Goal: Information Seeking & Learning: Learn about a topic

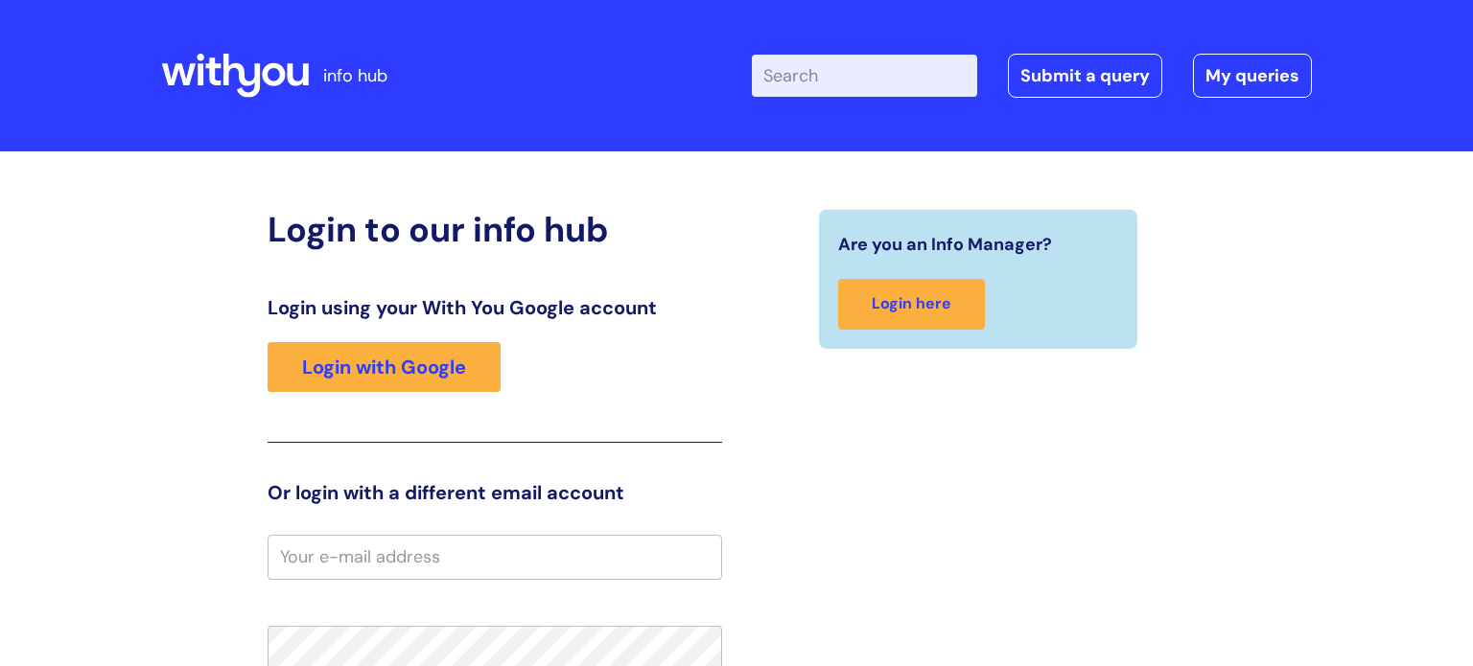
click at [359, 367] on link "Login with Google" at bounding box center [383, 367] width 233 height 50
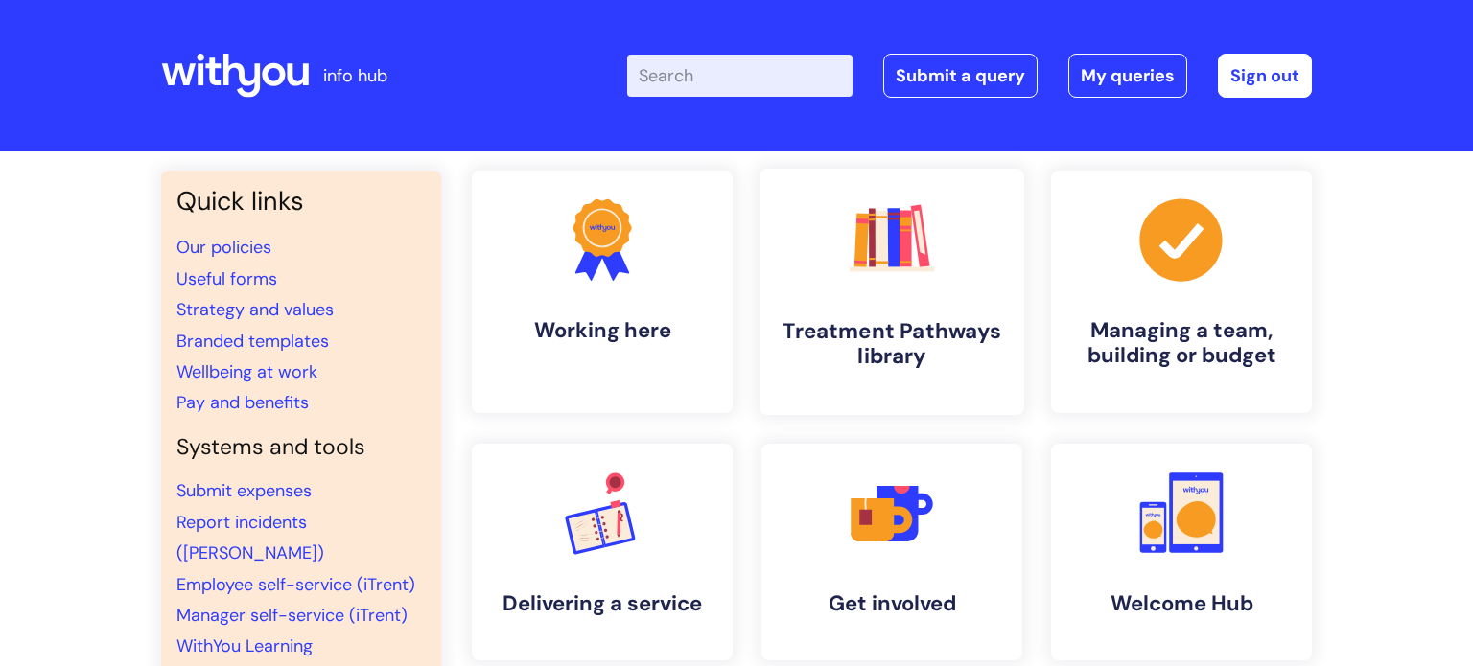
click at [891, 369] on h4 "Treatment Pathways library" at bounding box center [892, 344] width 234 height 52
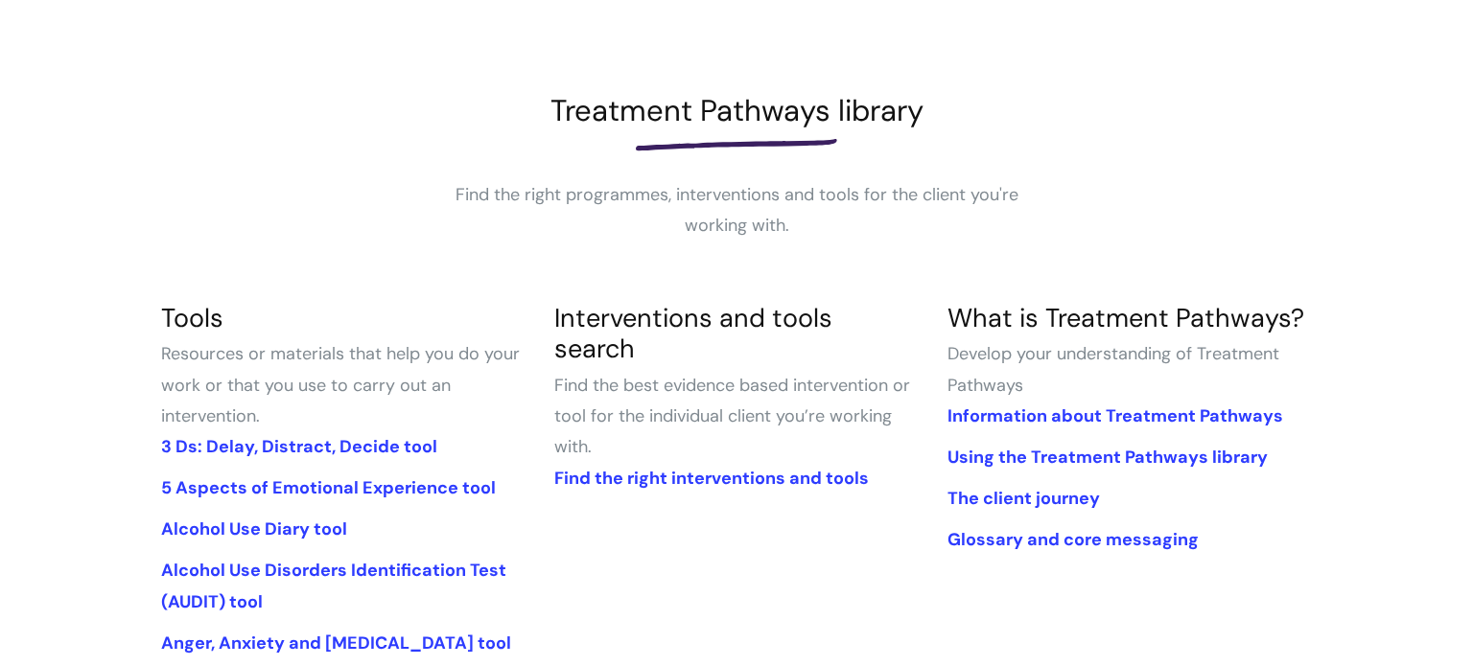
scroll to position [329, 0]
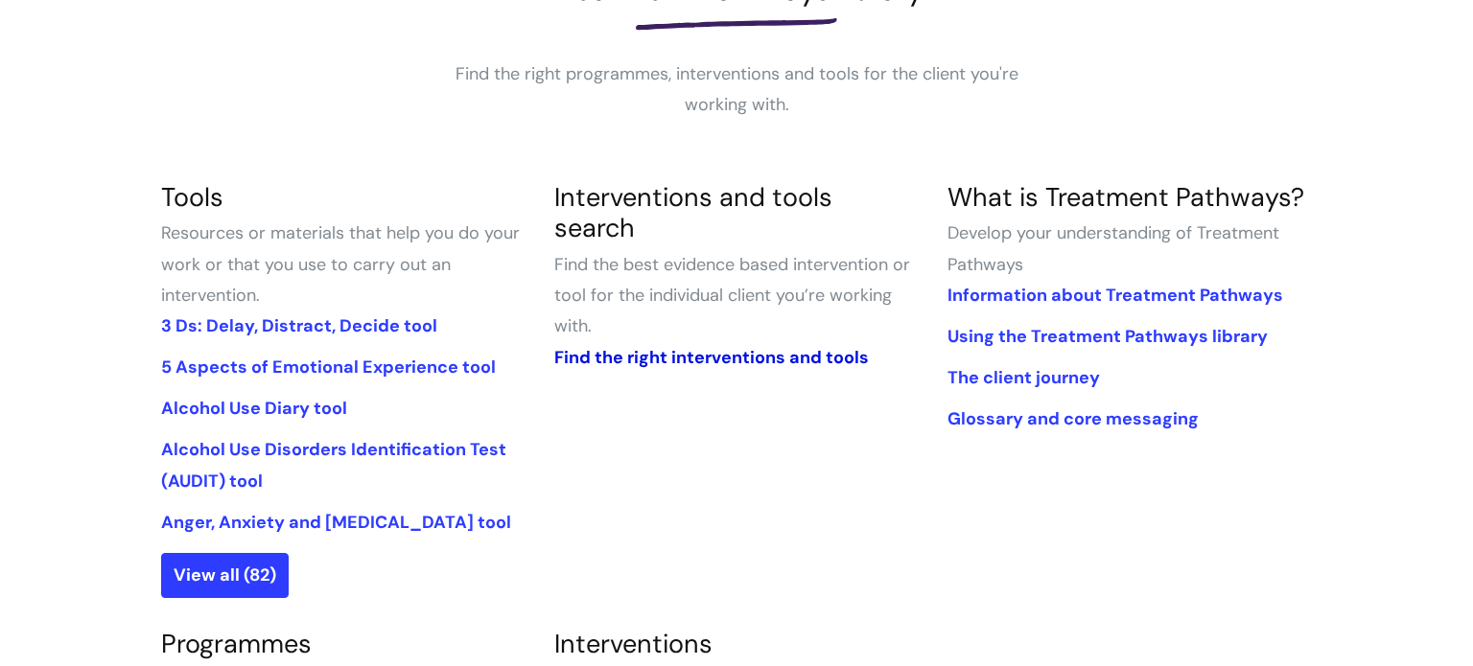
click at [673, 346] on link "Find the right interventions and tools" at bounding box center [711, 357] width 314 height 23
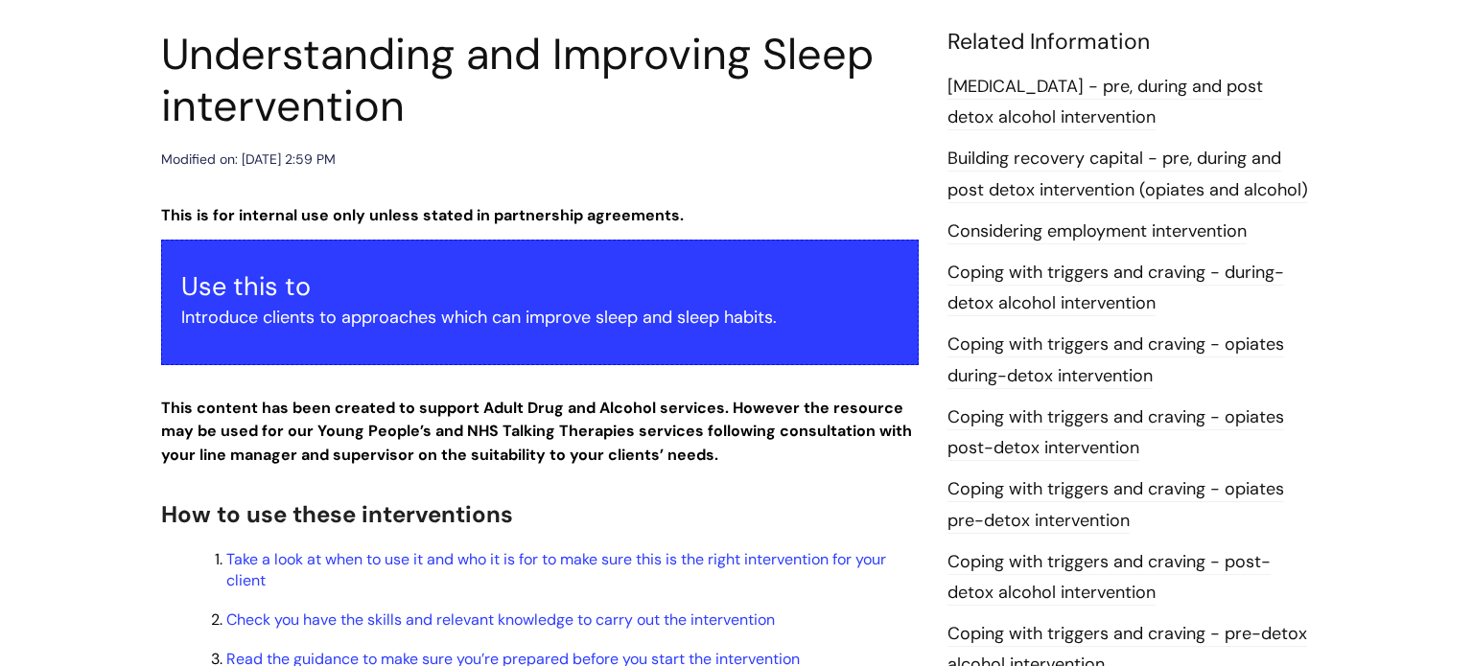
scroll to position [376, 0]
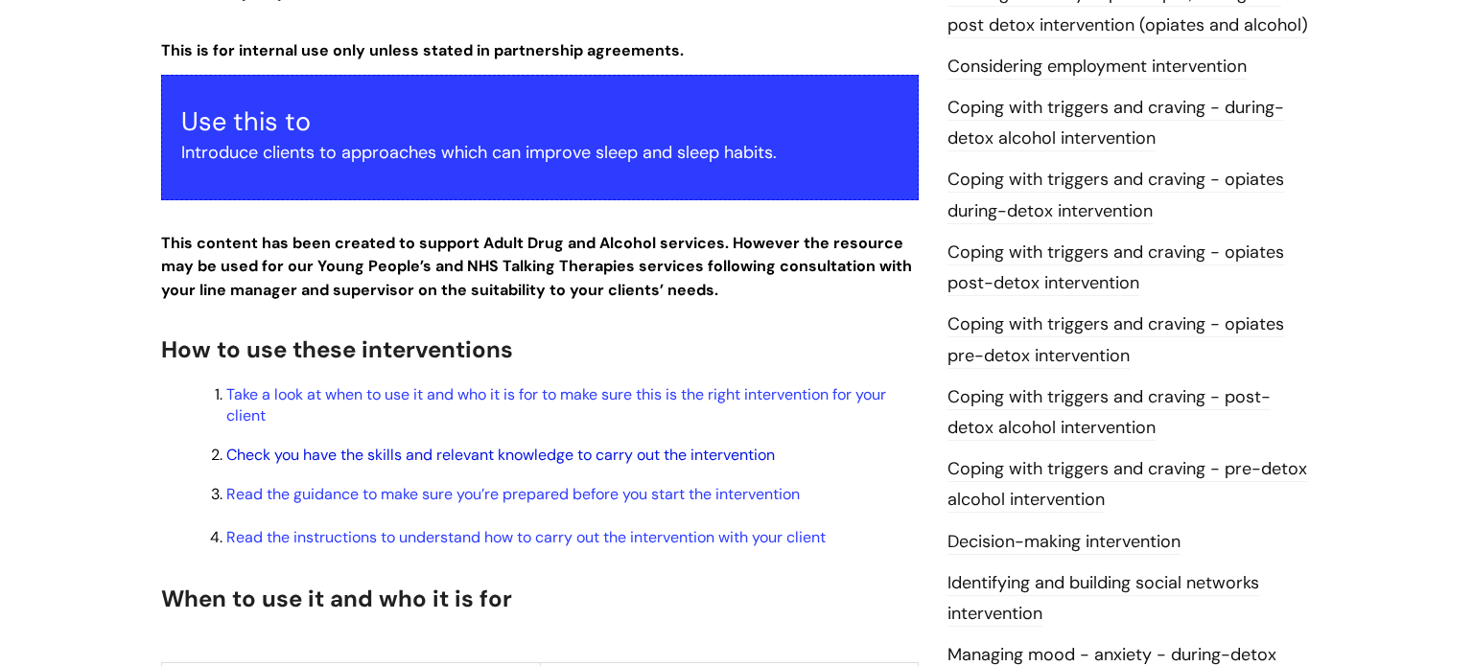
click at [289, 456] on link "Check you have the skills and relevant knowledge to carry out the intervention" at bounding box center [500, 455] width 548 height 20
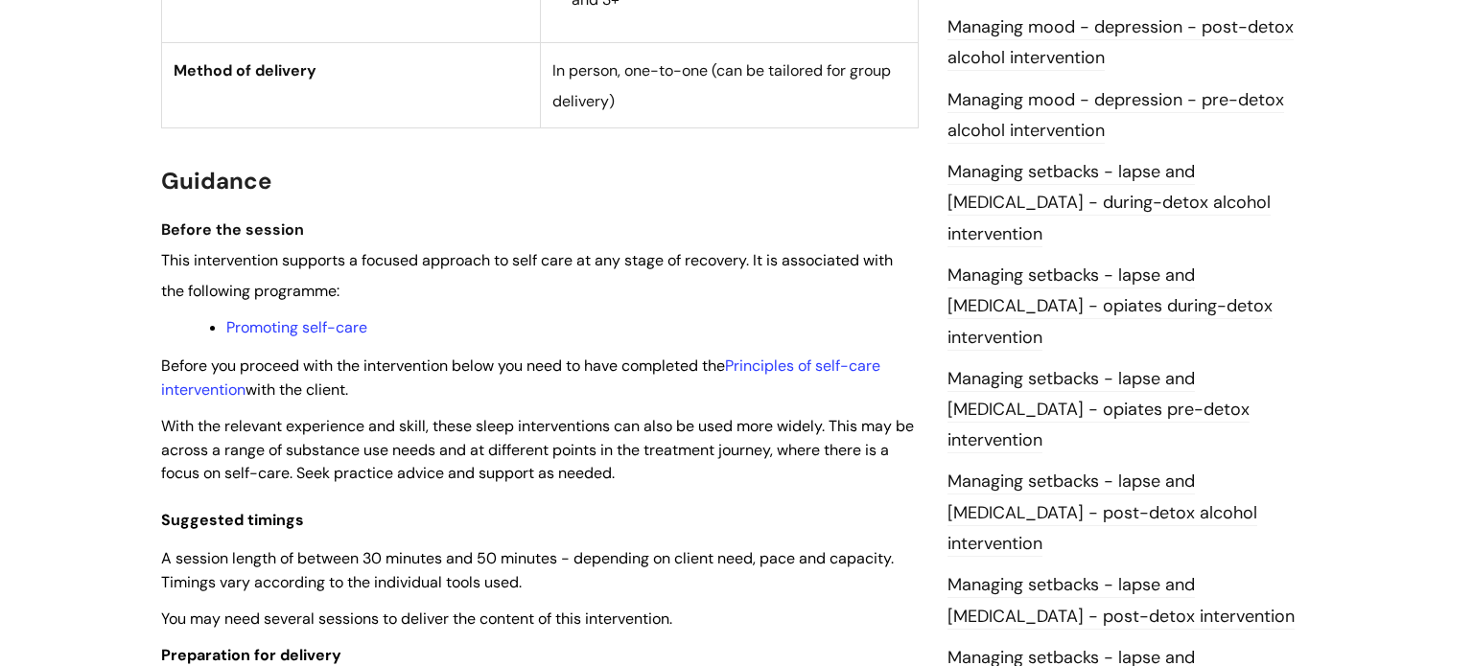
scroll to position [1512, 0]
